Goal: Check status: Check status

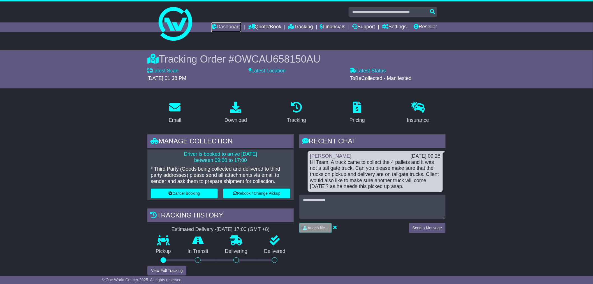
click at [223, 26] on link "Dashboard" at bounding box center [226, 27] width 30 height 10
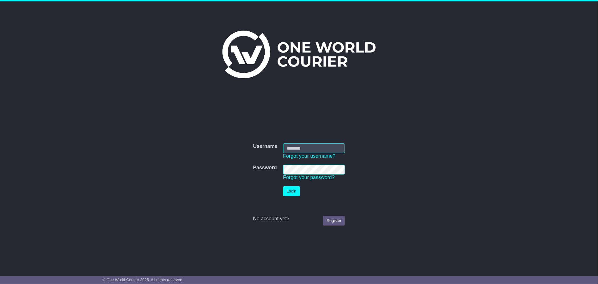
type input "*********"
click at [291, 188] on button "Login" at bounding box center [291, 191] width 17 height 10
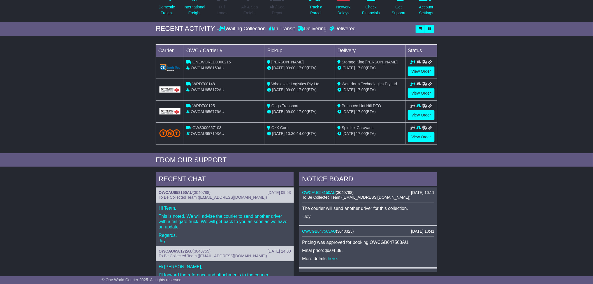
scroll to position [62, 0]
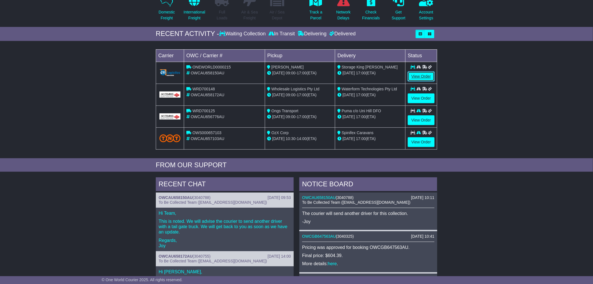
click at [413, 74] on link "View Order" at bounding box center [421, 76] width 27 height 10
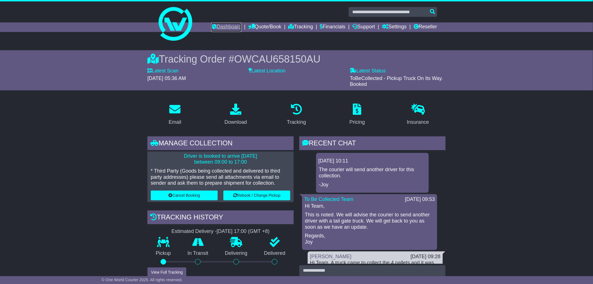
click at [223, 25] on link "Dashboard" at bounding box center [226, 27] width 30 height 10
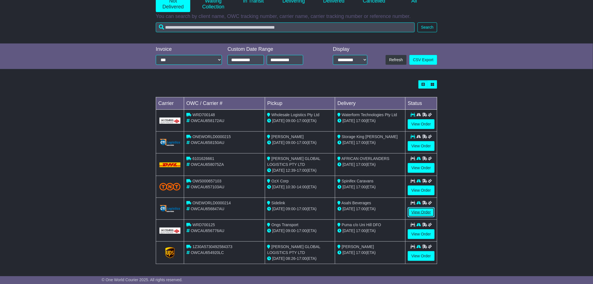
click at [417, 211] on link "View Order" at bounding box center [421, 212] width 27 height 10
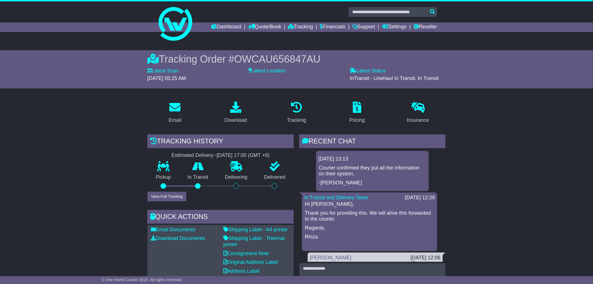
click at [145, 157] on div "Tracking history Estimated Delivery - [DATE] 17:00 (GMT +8) Pickup In Transit P…" at bounding box center [221, 219] width 152 height 171
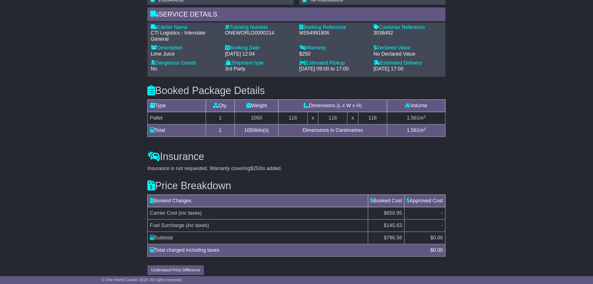
scroll to position [418, 0]
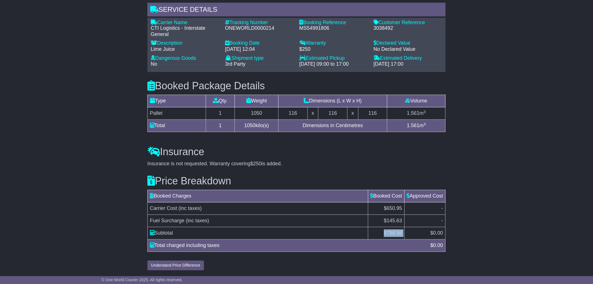
drag, startPoint x: 378, startPoint y: 233, endPoint x: 408, endPoint y: 233, distance: 30.3
click at [408, 233] on tr "Subtotal $ 796.58 $ 0.00" at bounding box center [297, 233] width 298 height 12
copy tr "$ 796.58"
